Goal: Transaction & Acquisition: Purchase product/service

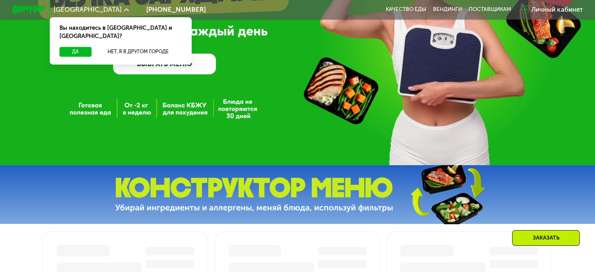
scroll to position [117, 0]
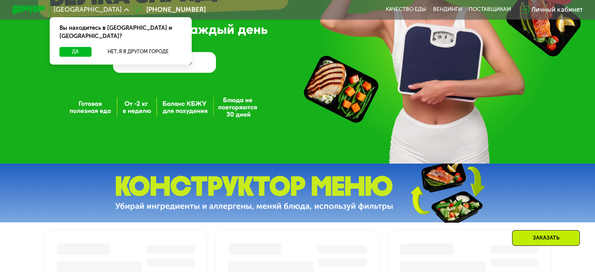
click at [166, 70] on link "ВЫБРАТЬ МЕНЮ" at bounding box center [164, 62] width 103 height 21
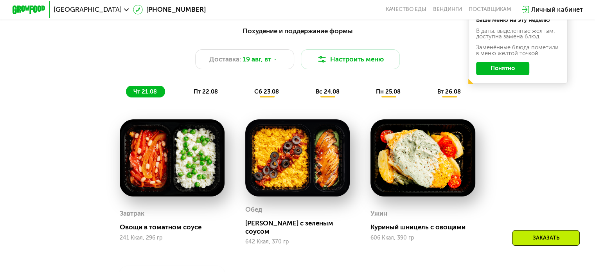
scroll to position [352, 0]
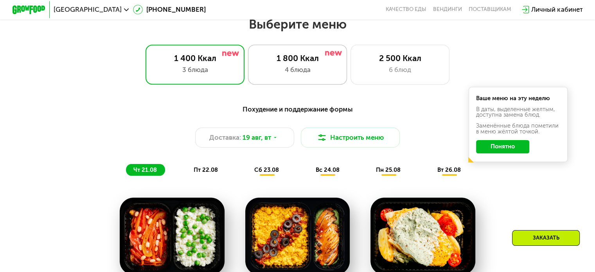
click at [351, 54] on div "1 800 Ккал 4 блюда" at bounding box center [400, 65] width 99 height 40
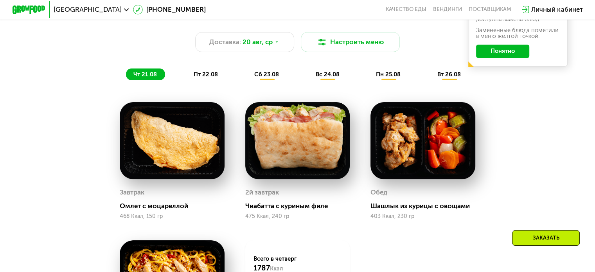
scroll to position [431, 0]
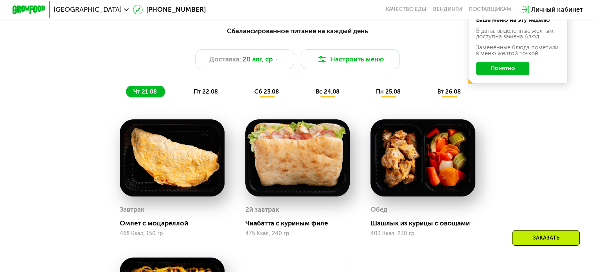
click at [195, 95] on span "пт 22.08" at bounding box center [206, 91] width 24 height 7
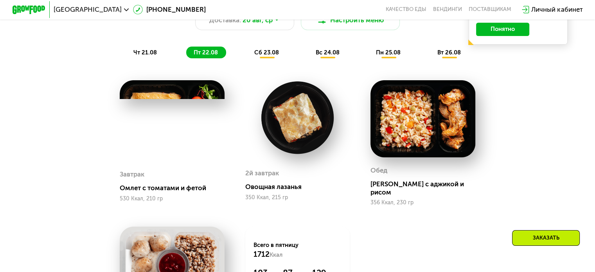
scroll to position [470, 0]
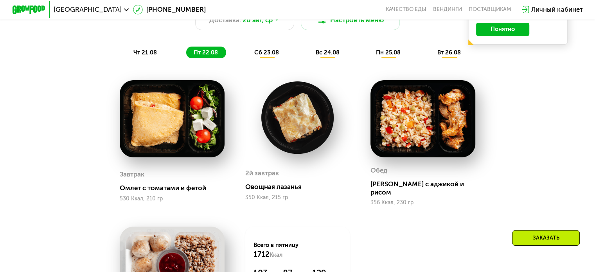
click at [263, 56] on span "сб 23.08" at bounding box center [266, 52] width 25 height 7
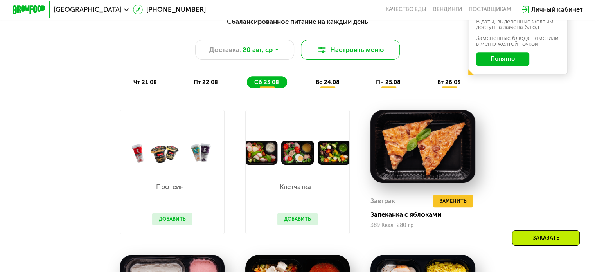
scroll to position [431, 0]
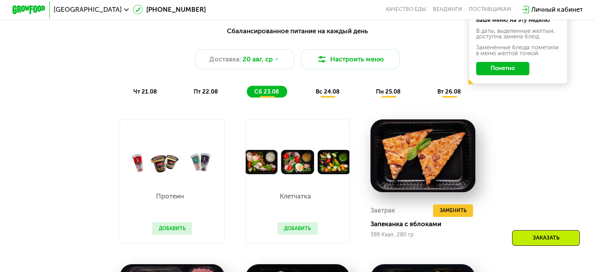
click at [322, 103] on div "Сбалансированное питание на каждый день Доставка: [DATE] Настроить меню чт 21.0…" at bounding box center [297, 61] width 499 height 81
click at [322, 102] on div "Сбалансированное питание на каждый день Доставка: [DATE] Настроить меню чт 21.0…" at bounding box center [297, 61] width 499 height 81
click at [337, 94] on span "вс 24.08" at bounding box center [328, 91] width 24 height 7
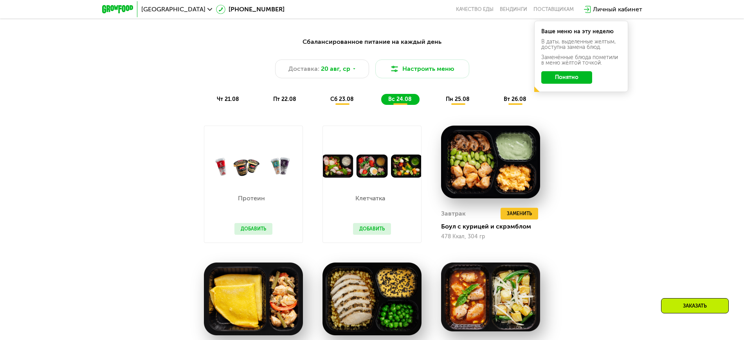
scroll to position [469, 0]
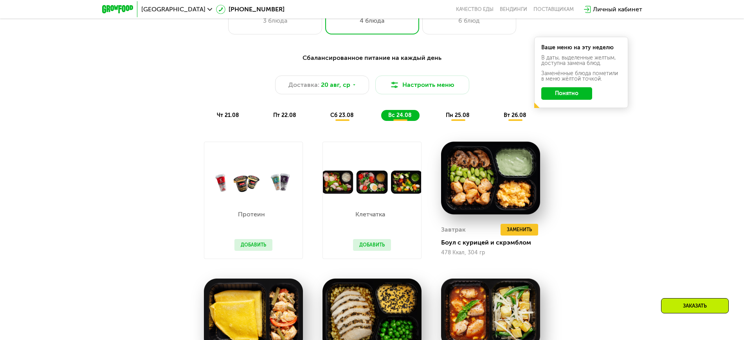
click at [454, 126] on div "Сбалансированное питание на каждый день Доставка: [DATE] Настроить меню чт 21.0…" at bounding box center [372, 87] width 473 height 77
click at [454, 117] on span "пн 25.08" at bounding box center [458, 115] width 24 height 7
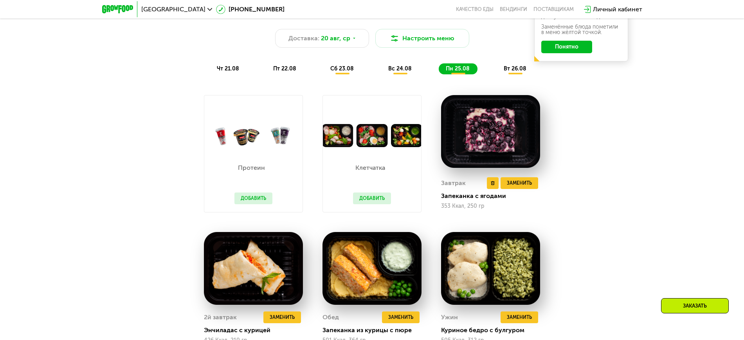
scroll to position [518, 0]
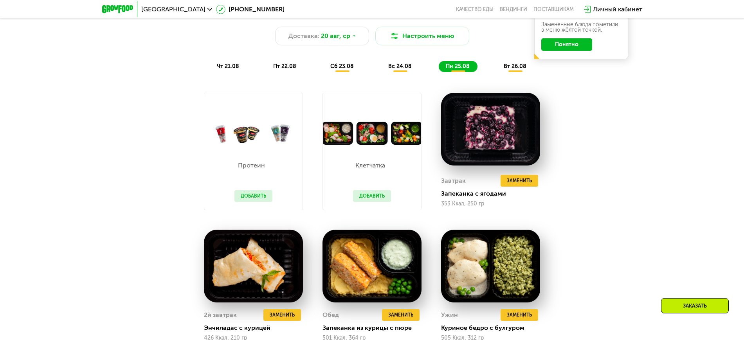
click at [513, 69] on span "вт 26.08" at bounding box center [515, 66] width 23 height 7
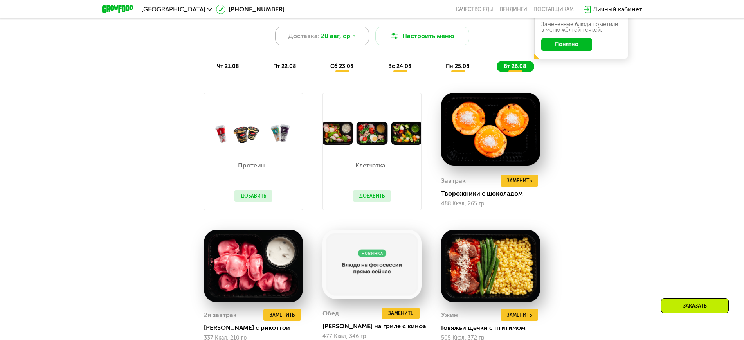
click at [352, 38] on icon at bounding box center [354, 36] width 5 height 5
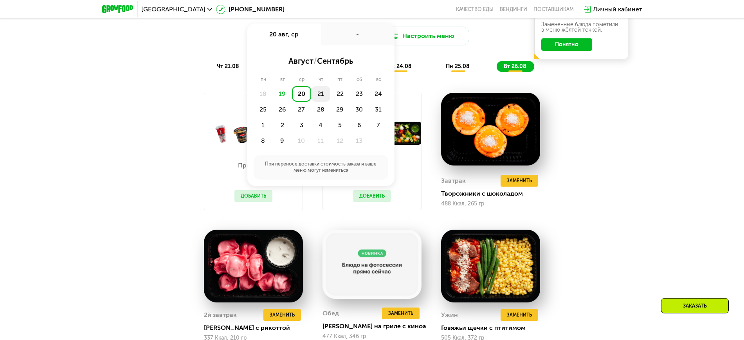
click at [330, 98] on div "21" at bounding box center [339, 94] width 19 height 16
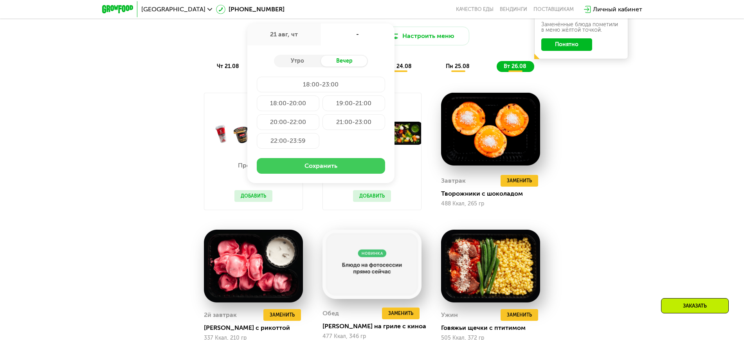
click at [337, 164] on button "Сохранить" at bounding box center [321, 166] width 128 height 16
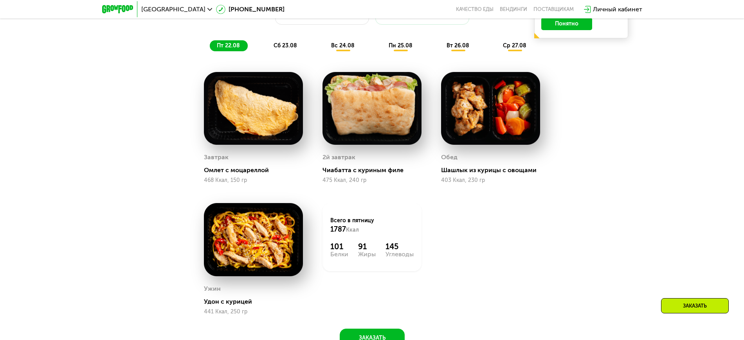
scroll to position [420, 0]
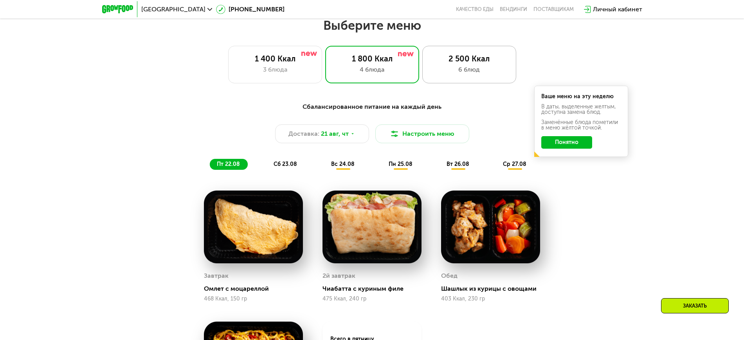
click at [468, 68] on div "6 блюд" at bounding box center [469, 69] width 77 height 9
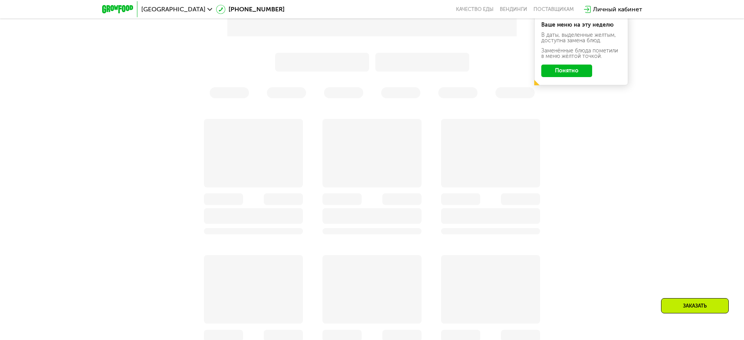
scroll to position [518, 0]
click at [579, 69] on button "Понятно" at bounding box center [566, 70] width 51 height 13
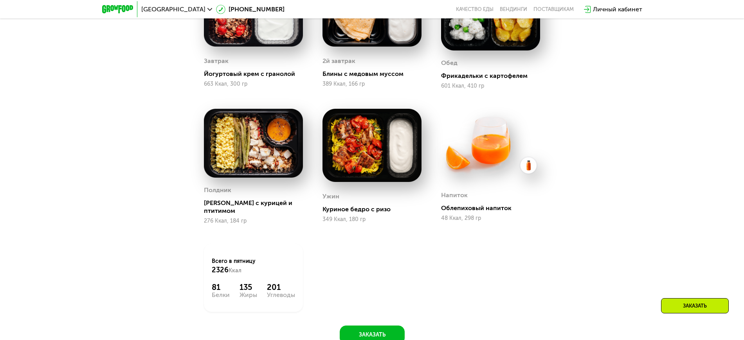
scroll to position [567, 0]
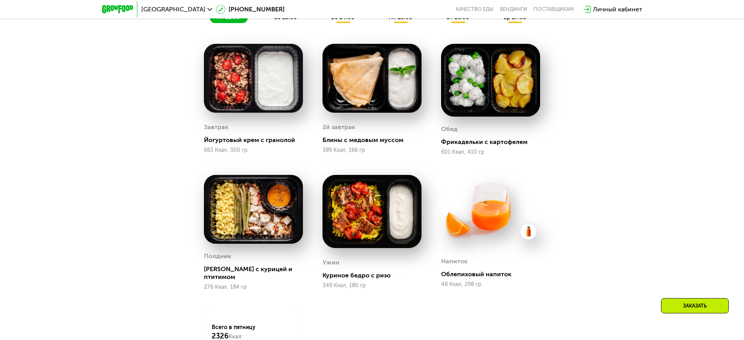
click at [283, 21] on span "сб 23.08" at bounding box center [285, 17] width 23 height 7
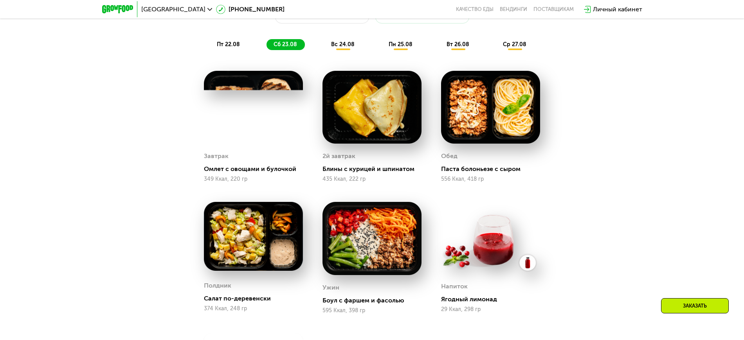
scroll to position [518, 0]
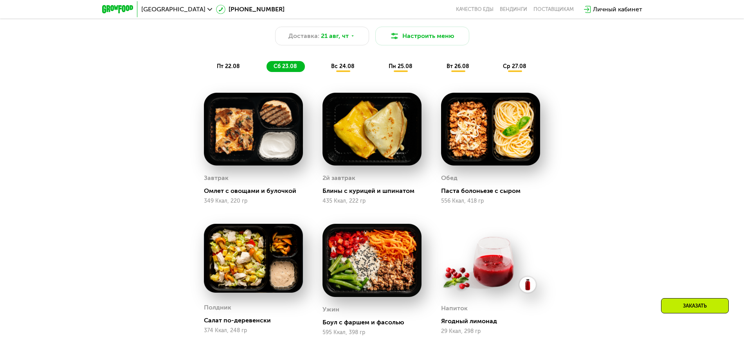
click at [339, 68] on span "вс 24.08" at bounding box center [342, 66] width 23 height 7
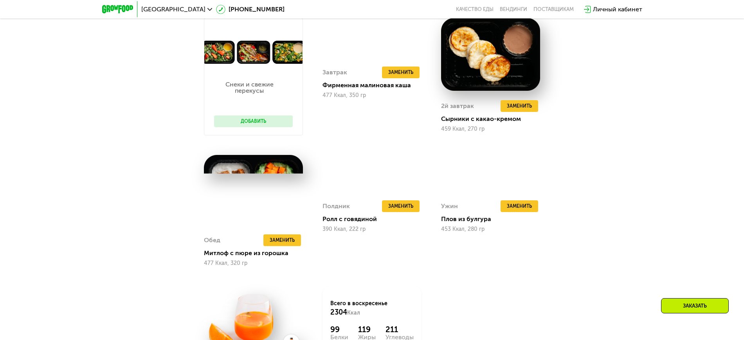
scroll to position [567, 0]
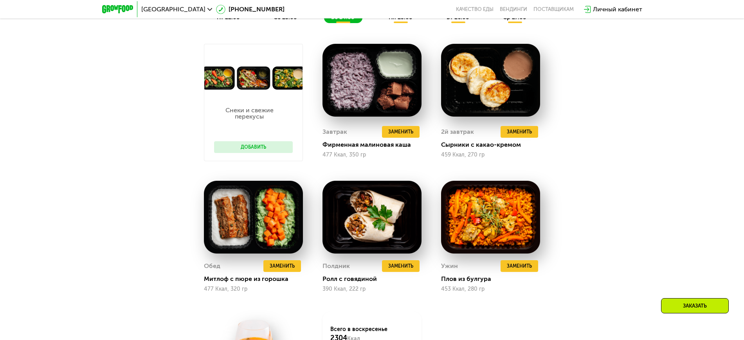
click at [440, 23] on div "пн 25.08" at bounding box center [459, 17] width 38 height 11
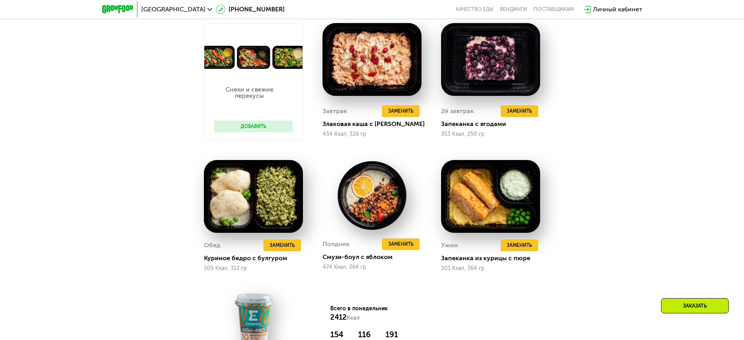
scroll to position [518, 0]
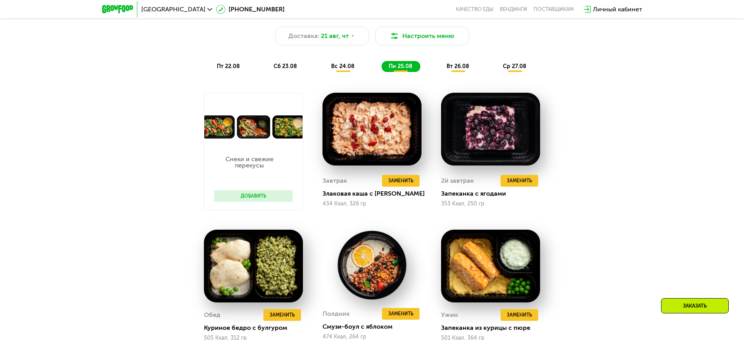
click at [456, 70] on span "вт 26.08" at bounding box center [458, 66] width 23 height 7
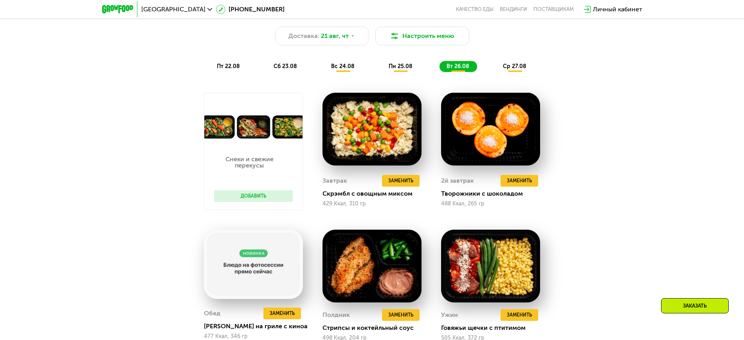
click at [520, 70] on span "ср 27.08" at bounding box center [514, 66] width 23 height 7
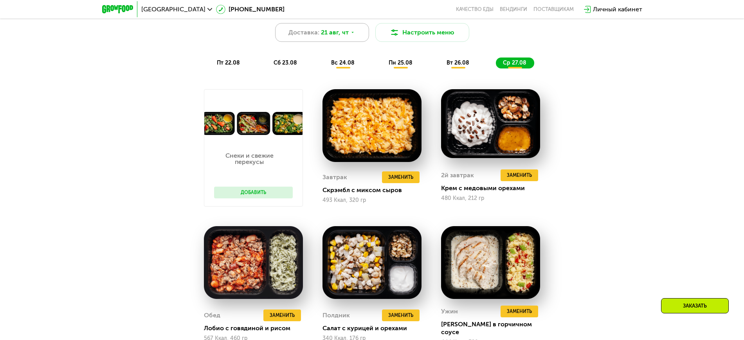
scroll to position [420, 0]
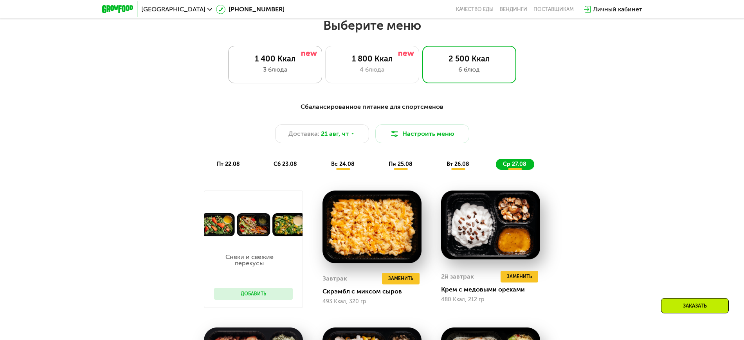
click at [325, 67] on div "1 400 Ккал 3 блюда" at bounding box center [372, 65] width 94 height 38
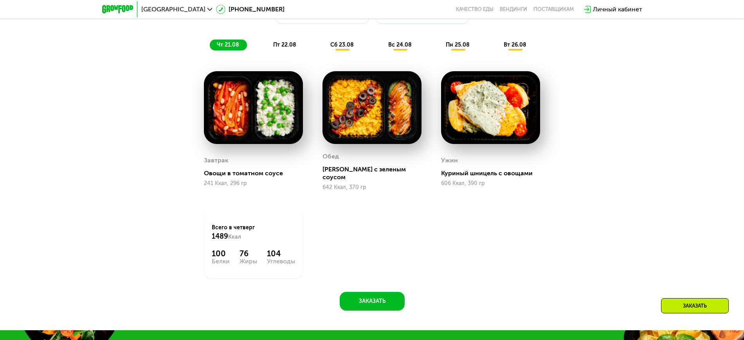
scroll to position [469, 0]
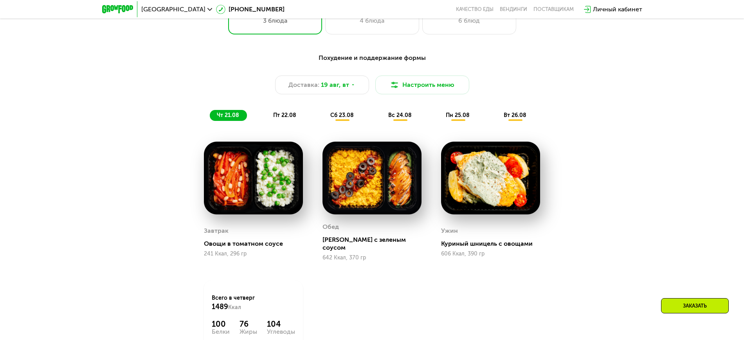
click at [292, 126] on div "Похудение и поддержание формы Доставка: [DATE] Настроить меню чт 21.08 пт 22.08…" at bounding box center [372, 87] width 473 height 77
click at [287, 118] on span "пт 22.08" at bounding box center [284, 115] width 23 height 7
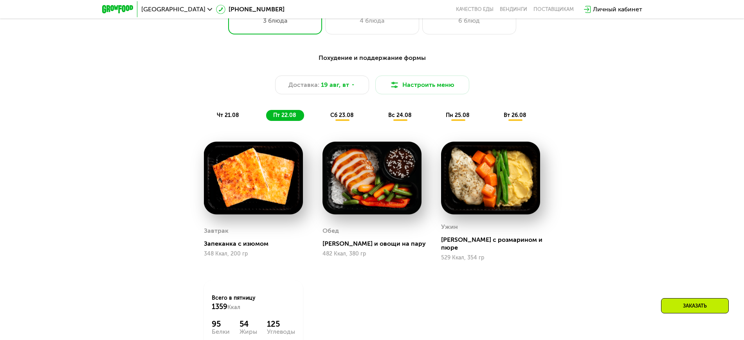
click at [337, 119] on span "сб 23.08" at bounding box center [341, 115] width 23 height 7
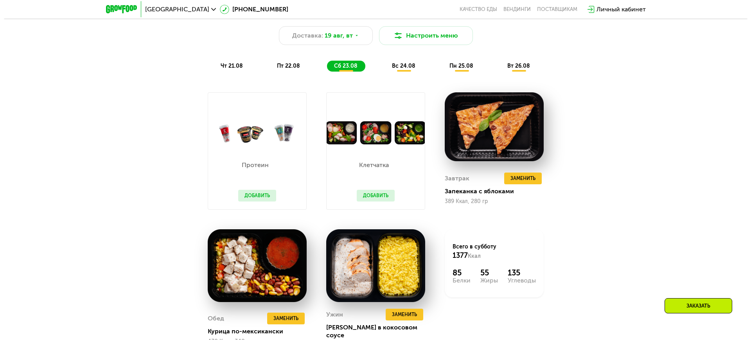
scroll to position [518, 0]
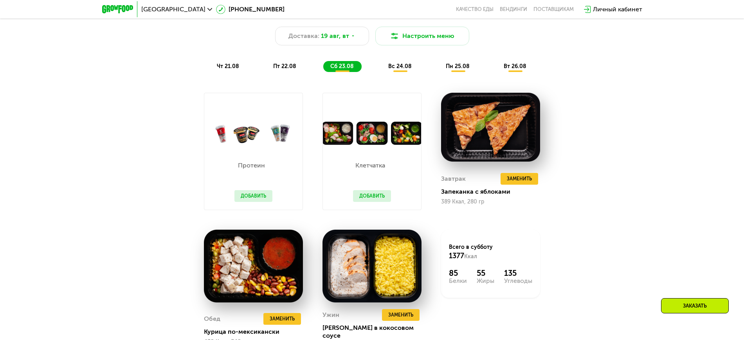
click at [403, 75] on div "Похудение и поддержание формы Доставка: [DATE] Настроить меню чт 21.08 пт 22.08…" at bounding box center [372, 38] width 473 height 77
click at [403, 70] on span "вс 24.08" at bounding box center [399, 66] width 23 height 7
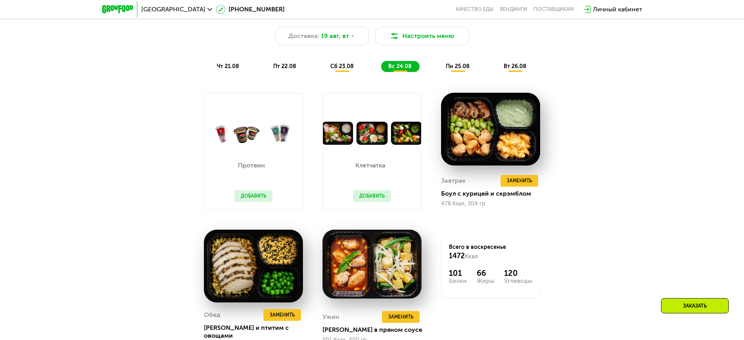
click at [497, 72] on div "пн 25.08" at bounding box center [516, 66] width 38 height 11
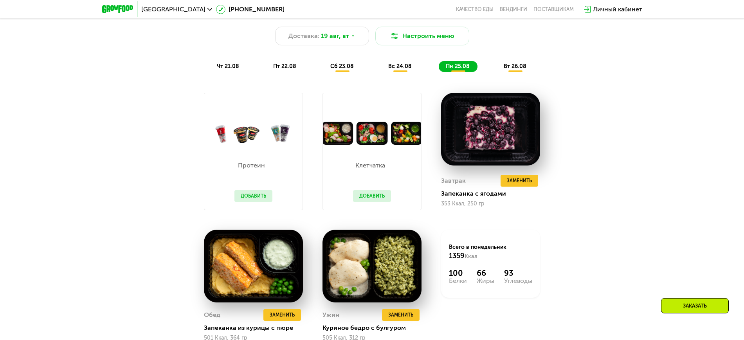
click at [507, 65] on div "вт 26.08" at bounding box center [516, 66] width 38 height 11
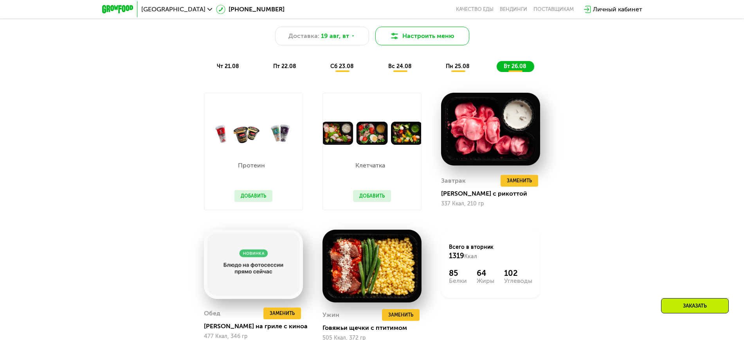
click at [434, 36] on button "Настроить меню" at bounding box center [422, 36] width 94 height 19
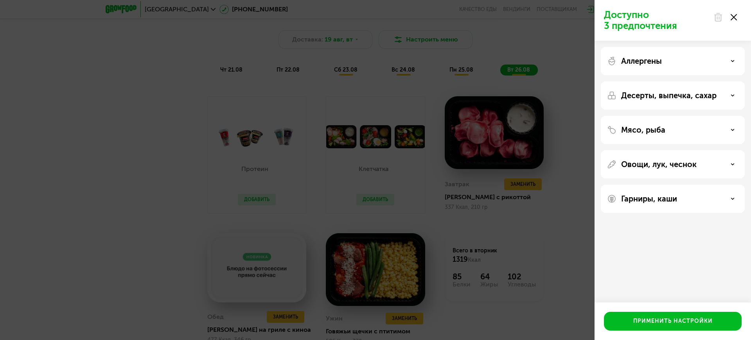
click at [595, 130] on p "Мясо, рыба" at bounding box center [644, 129] width 44 height 9
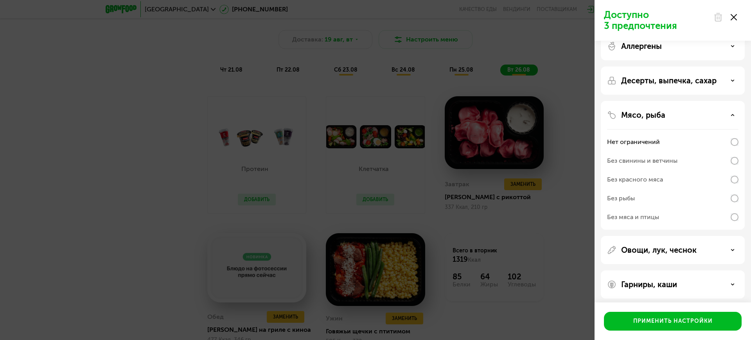
scroll to position [19, 0]
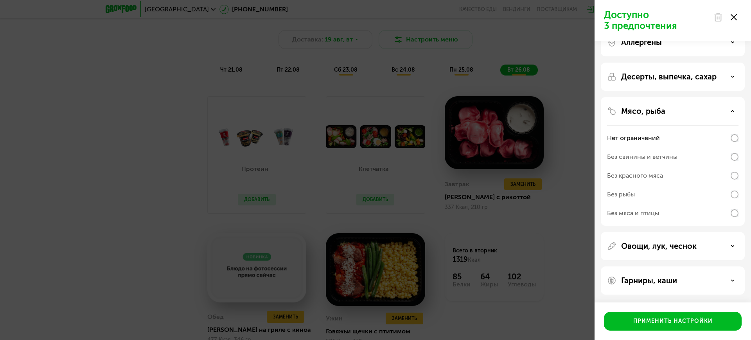
click at [595, 262] on div "Аллергены Десерты, выпечка, сахар Мясо, рыба Нет ограничений Без свинины и ветч…" at bounding box center [673, 161] width 157 height 279
click at [595, 267] on div "Овощи, лук, чеснок" at bounding box center [673, 281] width 144 height 28
click at [595, 244] on p "Овощи, лук, чеснок" at bounding box center [660, 245] width 76 height 9
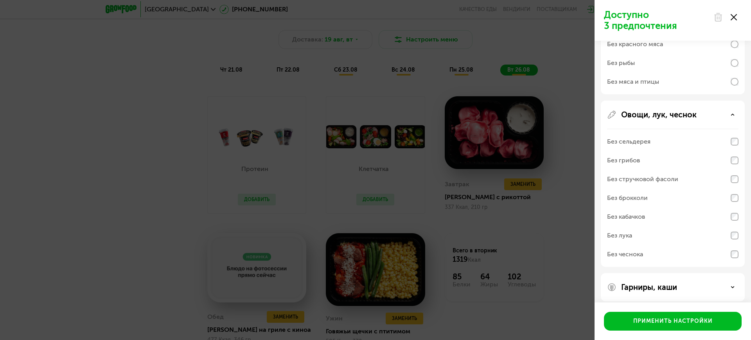
scroll to position [157, 0]
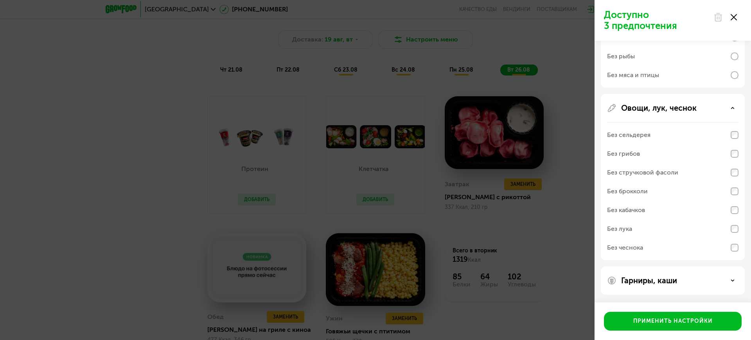
click at [595, 272] on p "Гарниры, каши" at bounding box center [650, 280] width 56 height 9
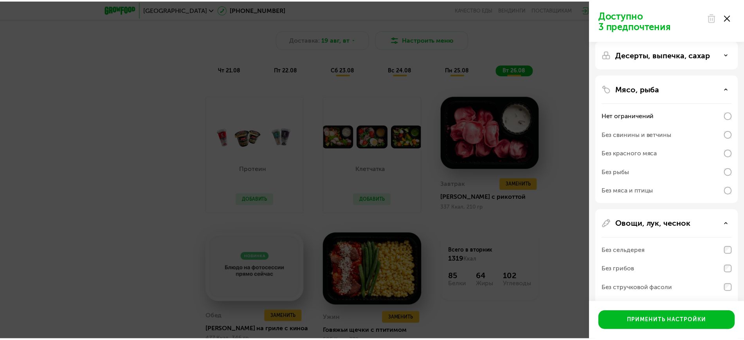
scroll to position [13, 0]
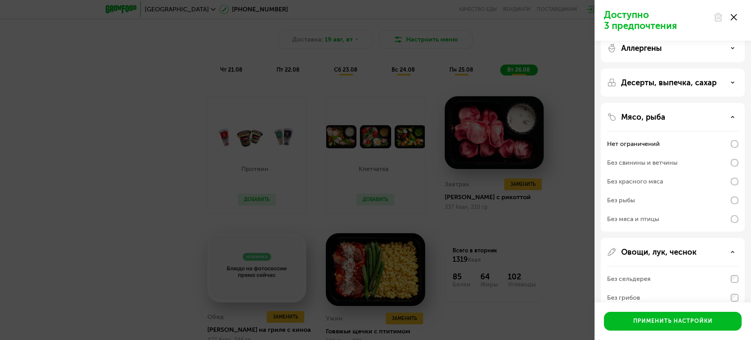
click at [595, 21] on div at bounding box center [725, 17] width 33 height 16
click at [595, 15] on icon at bounding box center [734, 17] width 6 height 6
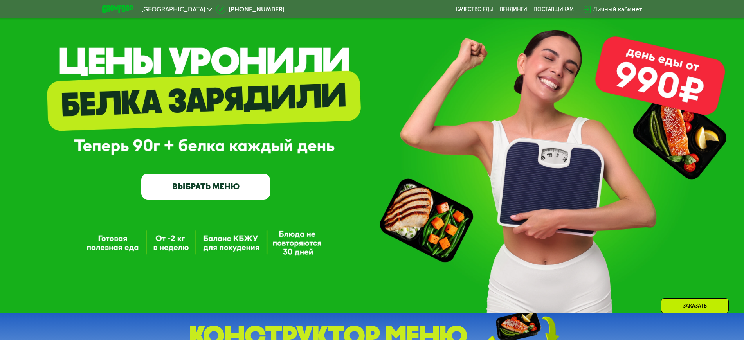
scroll to position [29, 0]
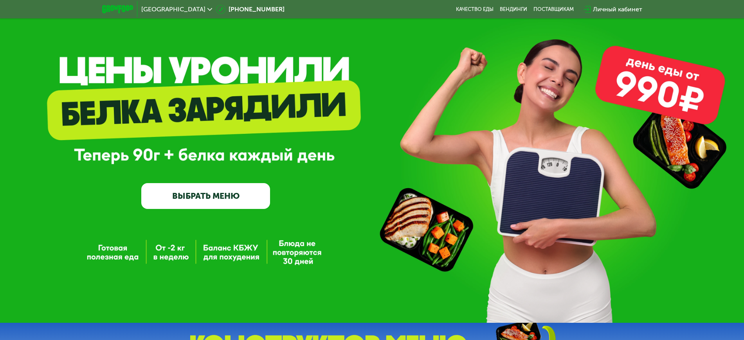
click at [198, 196] on link "ВЫБРАТЬ МЕНЮ" at bounding box center [205, 196] width 129 height 26
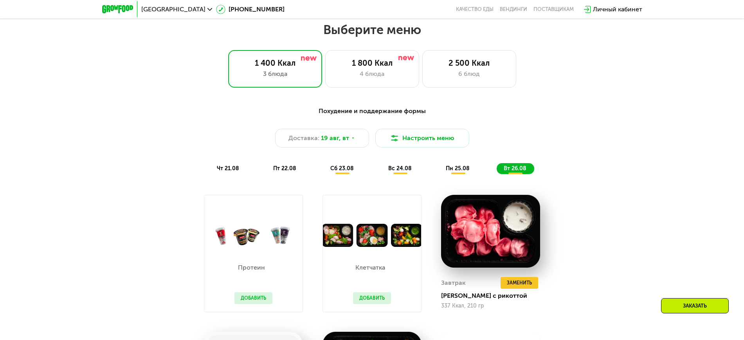
scroll to position [423, 0]
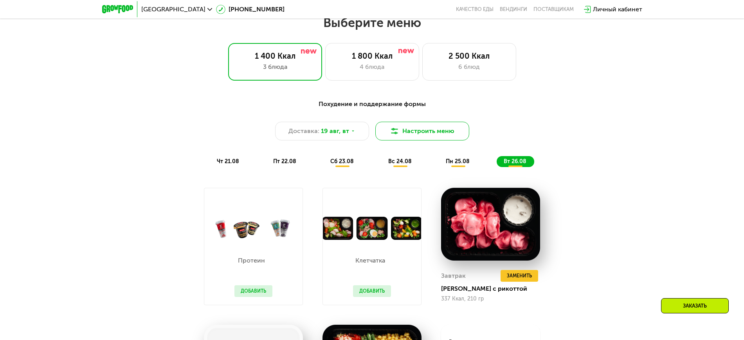
click at [413, 139] on button "Настроить меню" at bounding box center [422, 131] width 94 height 19
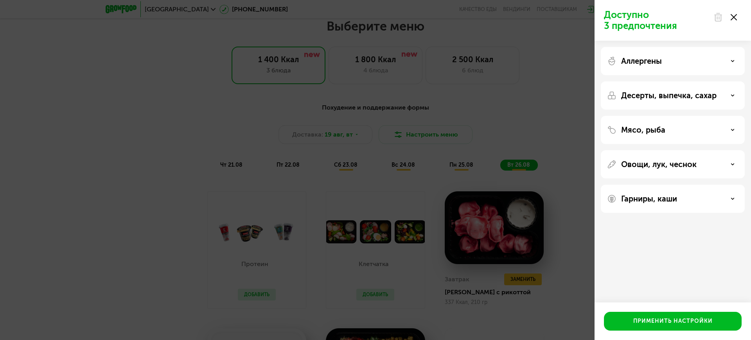
click at [575, 124] on div "Доступно 3 предпочтения Аллергены Десерты, выпечка, сахар Мясо, рыба Овощи, лук…" at bounding box center [375, 170] width 751 height 340
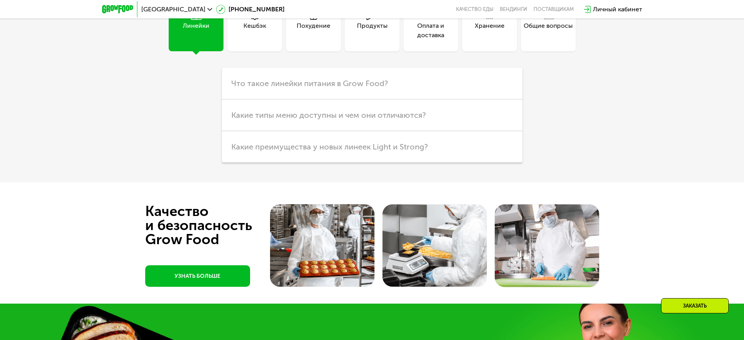
scroll to position [1988, 0]
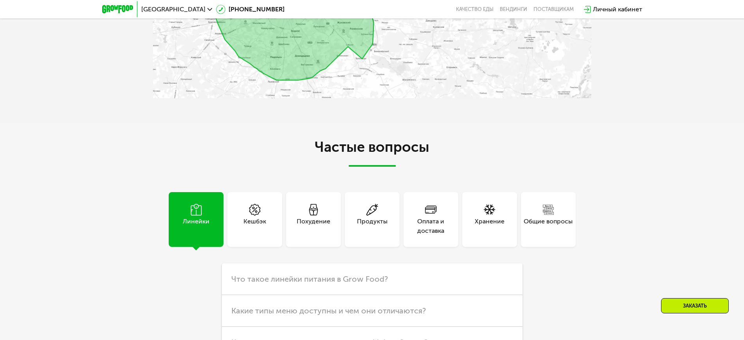
click at [375, 220] on div "Продукты" at bounding box center [372, 226] width 31 height 19
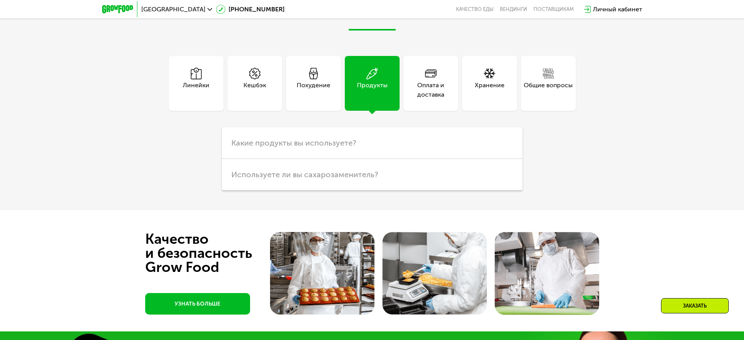
scroll to position [2135, 0]
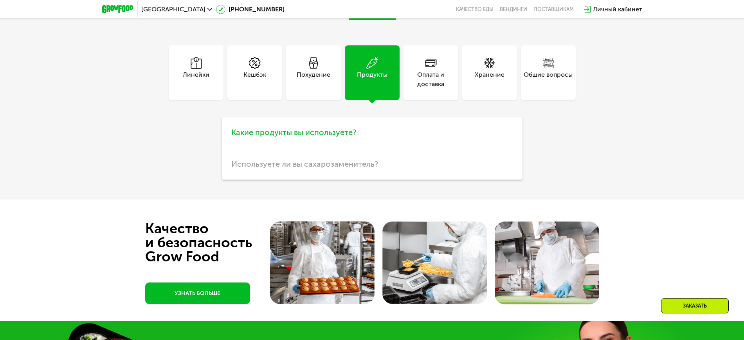
click at [312, 137] on span "Какие продукты вы используете?" at bounding box center [293, 132] width 125 height 9
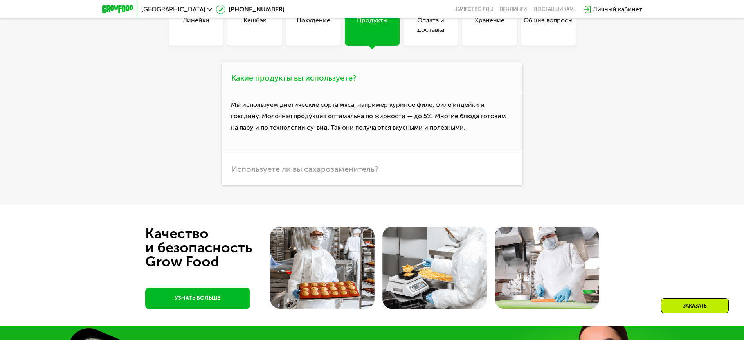
scroll to position [2233, 0]
